Goal: Navigation & Orientation: Find specific page/section

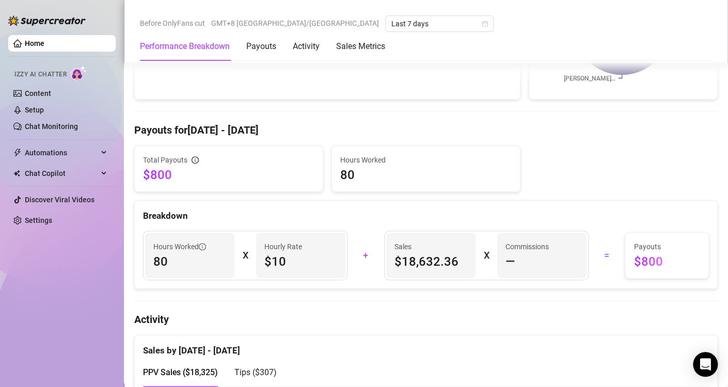
scroll to position [517, 0]
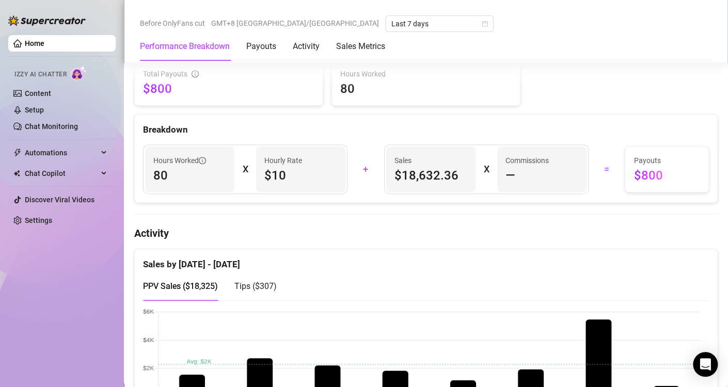
scroll to position [362, 0]
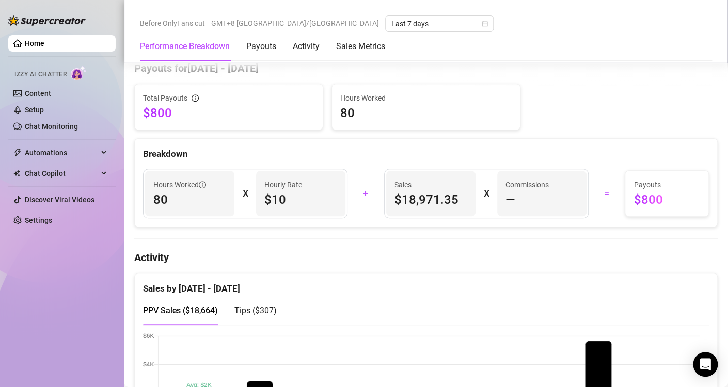
scroll to position [465, 0]
